Goal: Information Seeking & Learning: Learn about a topic

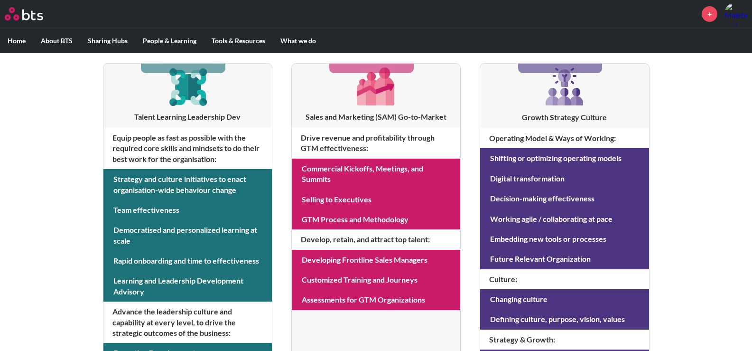
scroll to position [190, 0]
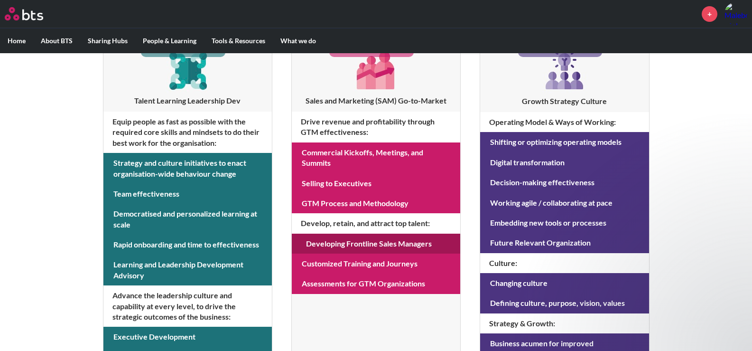
click at [380, 243] on link at bounding box center [376, 243] width 168 height 20
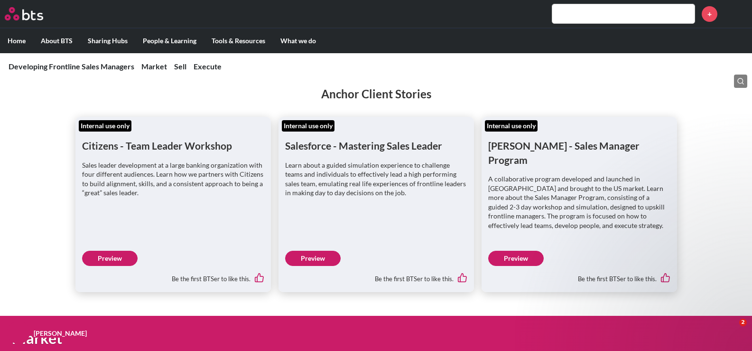
scroll to position [190, 0]
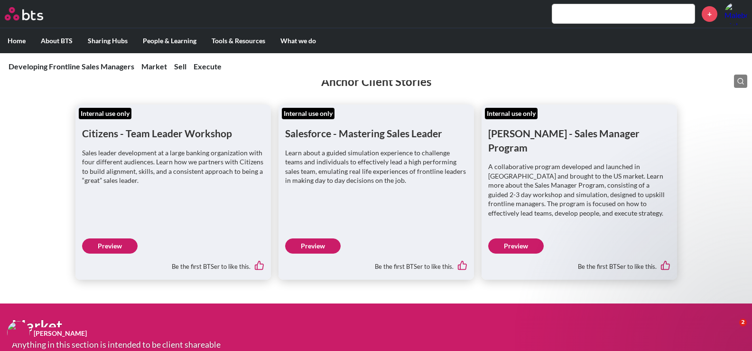
click at [325, 238] on link "Preview" at bounding box center [312, 245] width 55 height 15
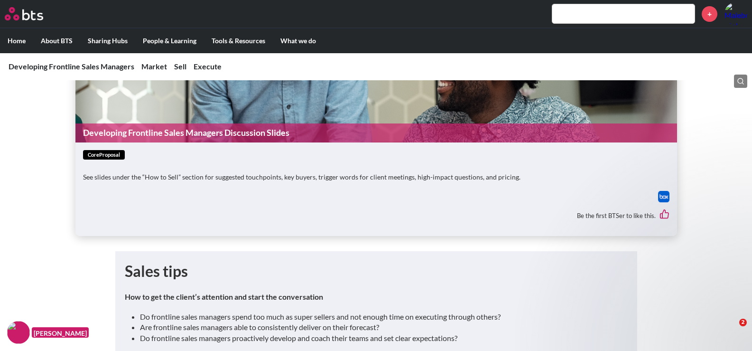
scroll to position [1423, 0]
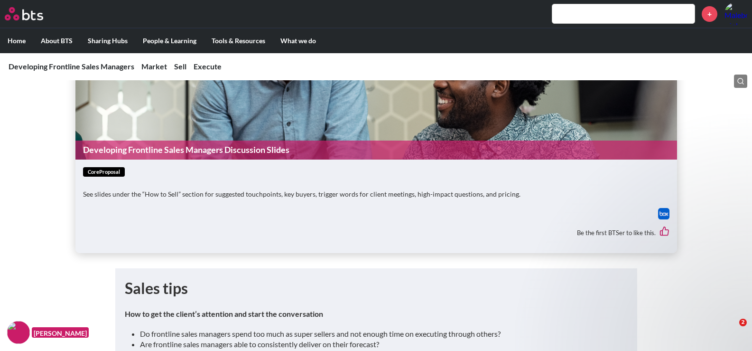
click at [207, 146] on link "Developing Frontline Sales Managers Discussion Slides" at bounding box center [375, 149] width 601 height 18
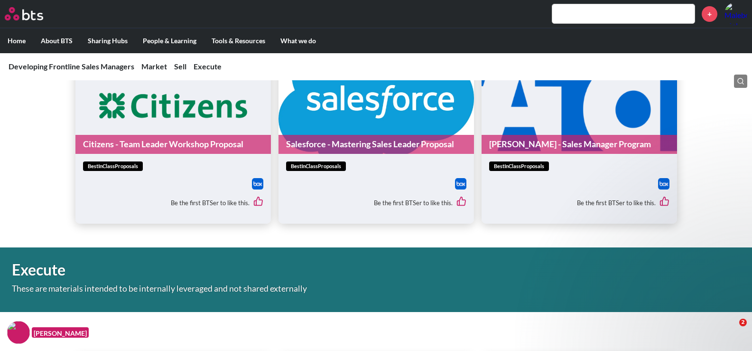
scroll to position [2039, 0]
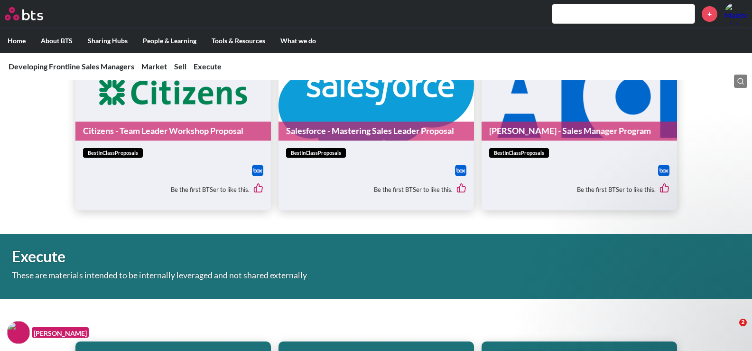
click at [398, 122] on link "Salesforce - Mastering Sales Leader Proposal" at bounding box center [375, 130] width 195 height 18
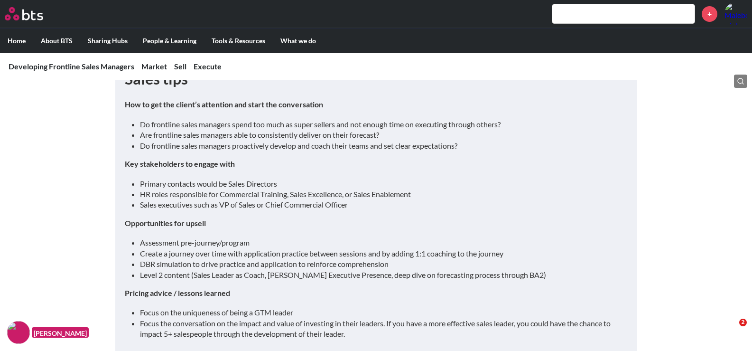
scroll to position [1300, 0]
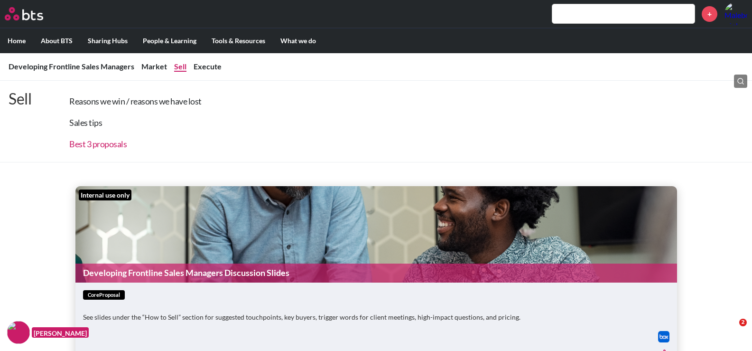
click at [98, 147] on link "Best 3 proposals" at bounding box center [97, 143] width 57 height 10
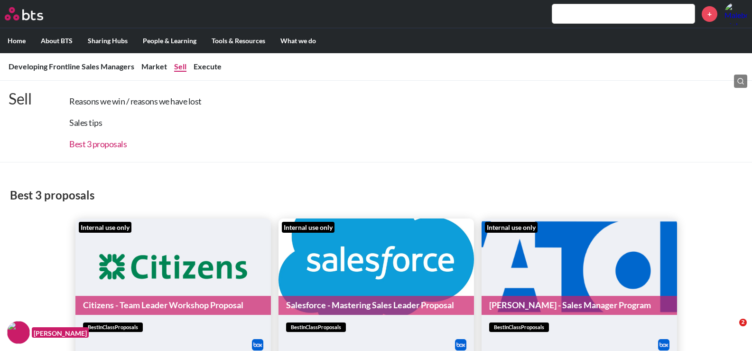
scroll to position [1911, 0]
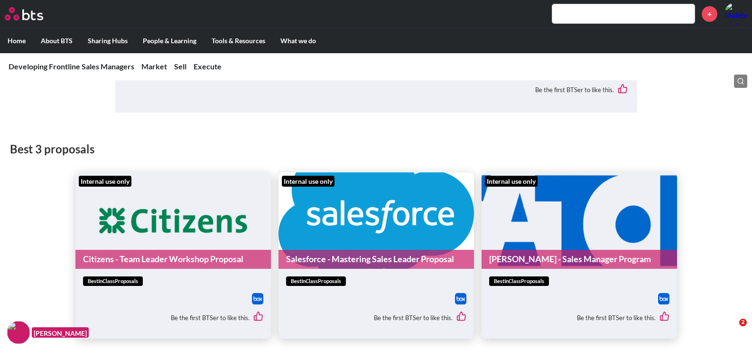
click at [164, 256] on link "Citizens - Team Leader Workshop Proposal" at bounding box center [172, 258] width 195 height 18
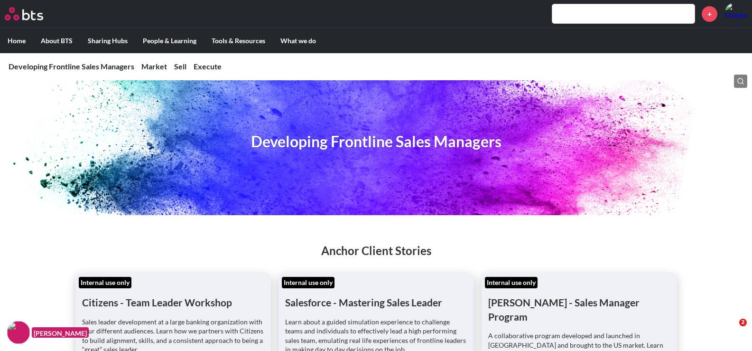
scroll to position [0, 0]
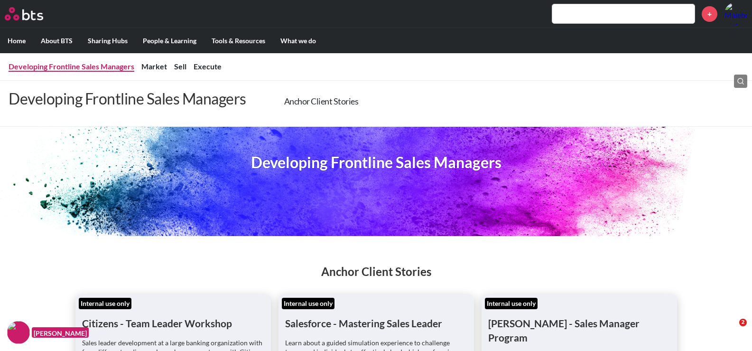
click at [29, 69] on link "Developing Frontline Sales Managers" at bounding box center [72, 66] width 126 height 9
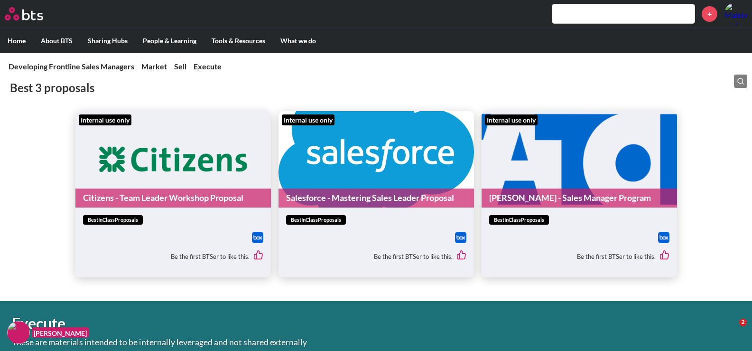
scroll to position [2030, 0]
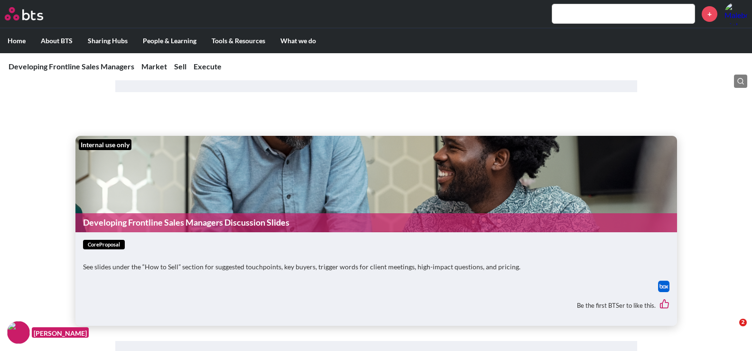
scroll to position [1300, 0]
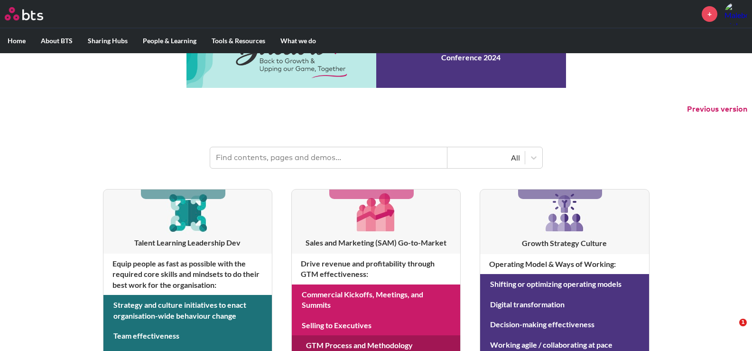
scroll to position [47, 0]
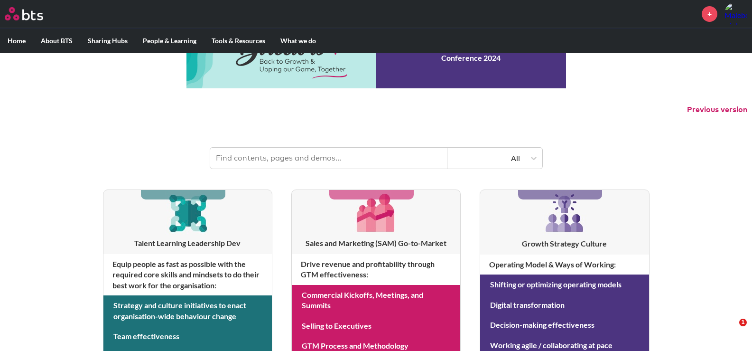
click at [299, 157] on input "text" at bounding box center [328, 158] width 237 height 21
type input "sales accelerator module"
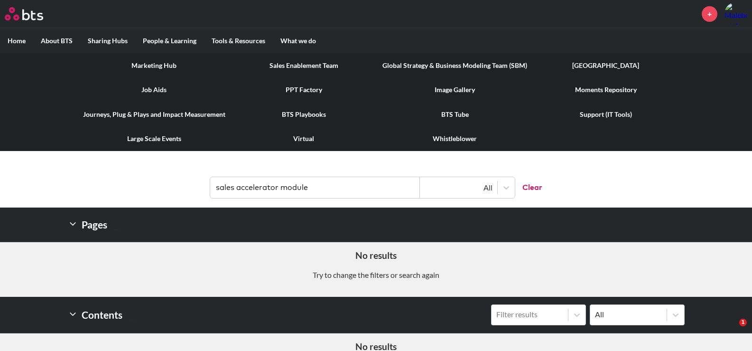
scroll to position [0, 0]
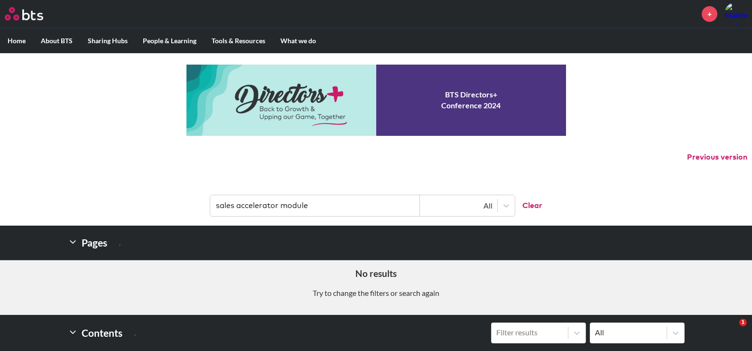
drag, startPoint x: 326, startPoint y: 205, endPoint x: 203, endPoint y: 205, distance: 122.4
click at [203, 205] on header "sales accelerator module All Clear" at bounding box center [376, 200] width 752 height 49
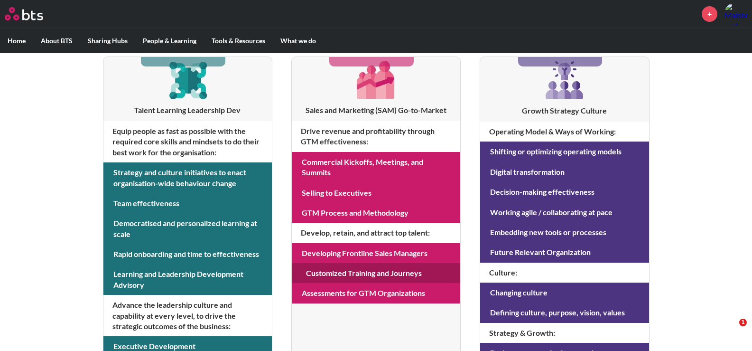
scroll to position [190, 0]
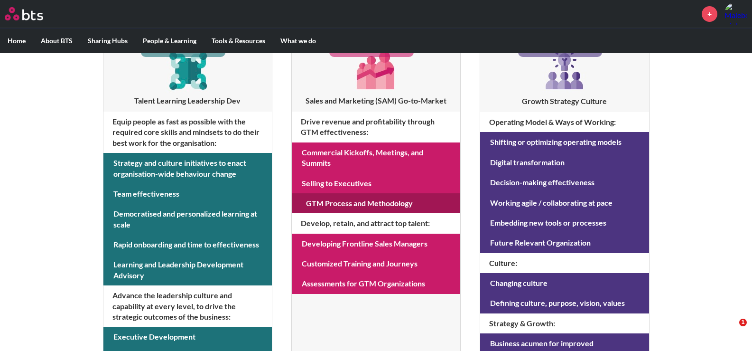
click at [353, 200] on link at bounding box center [376, 203] width 168 height 20
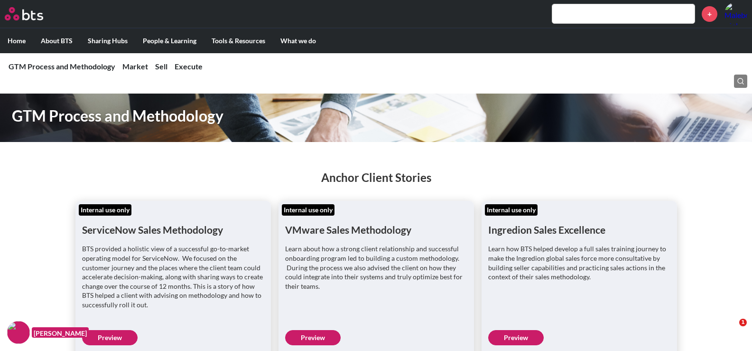
click at [635, 12] on input "text" at bounding box center [623, 13] width 142 height 19
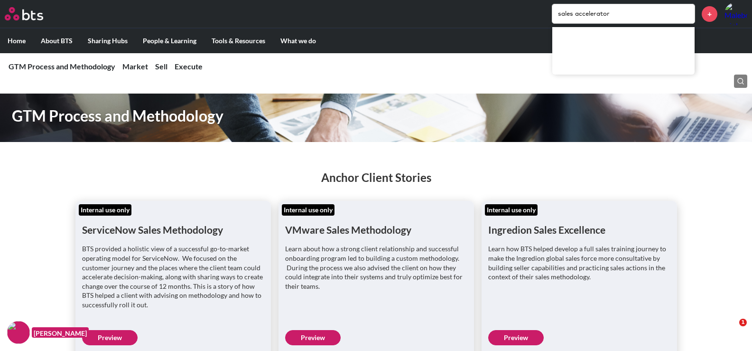
type input "sales accelerator"
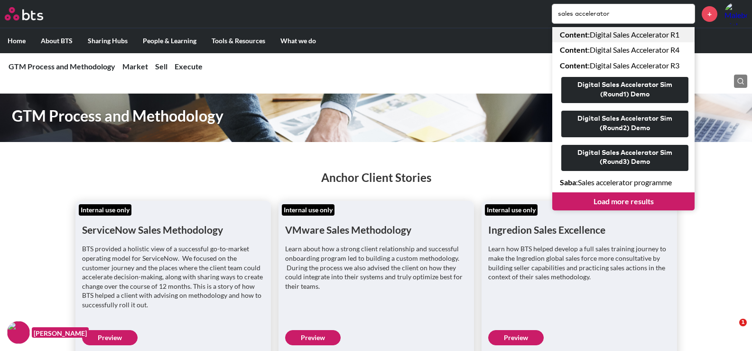
click at [602, 33] on link "Content : Digital Sales Accelerator R1" at bounding box center [623, 34] width 142 height 15
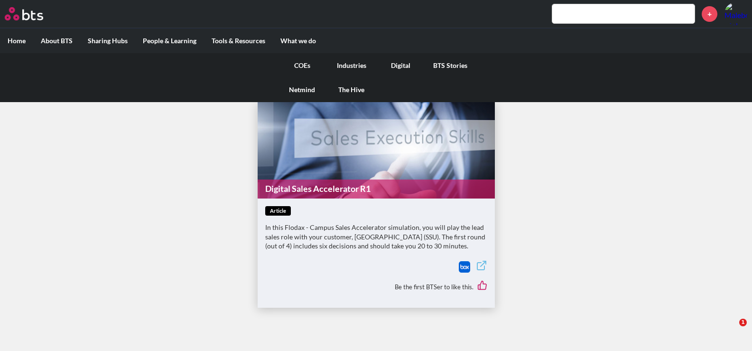
click at [350, 65] on link "Industries" at bounding box center [351, 65] width 49 height 25
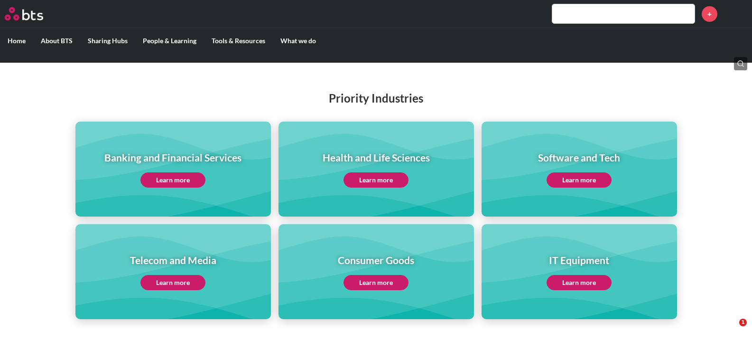
scroll to position [95, 0]
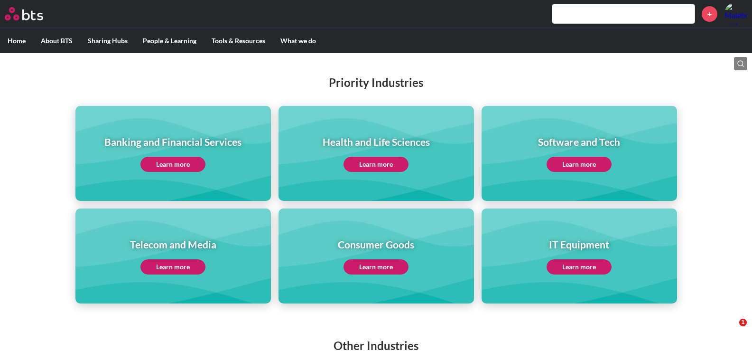
click at [13, 39] on label "Home" at bounding box center [16, 40] width 33 height 25
click at [0, 0] on input "Home" at bounding box center [0, 0] width 0 height 0
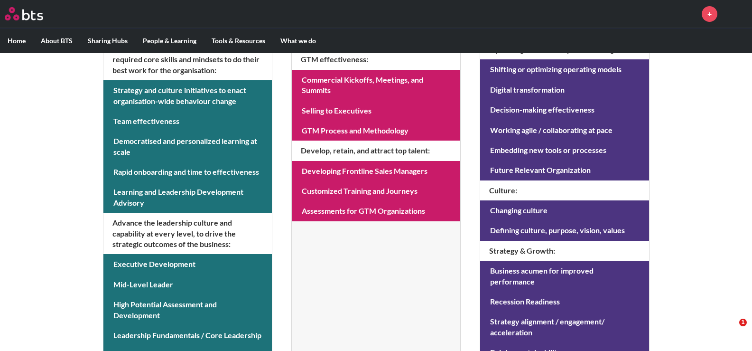
scroll to position [285, 0]
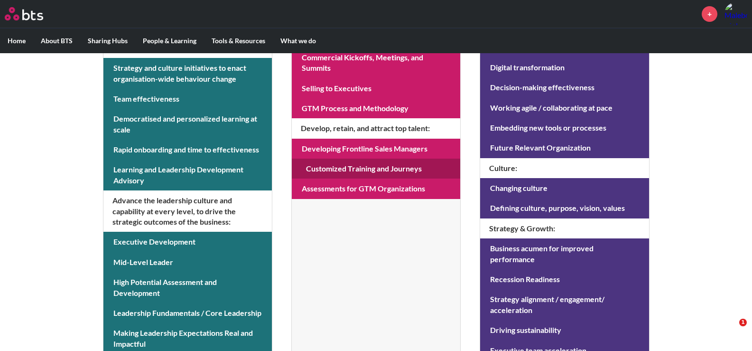
click at [351, 166] on link at bounding box center [376, 168] width 168 height 20
